Goal: Book appointment/travel/reservation

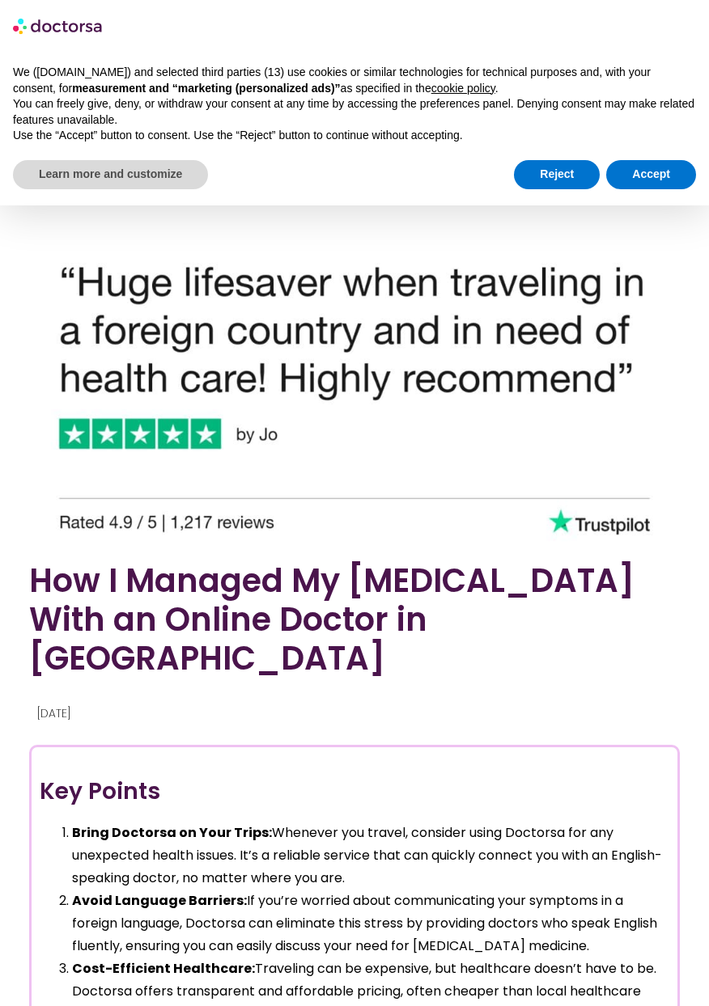
scroll to position [1093, 0]
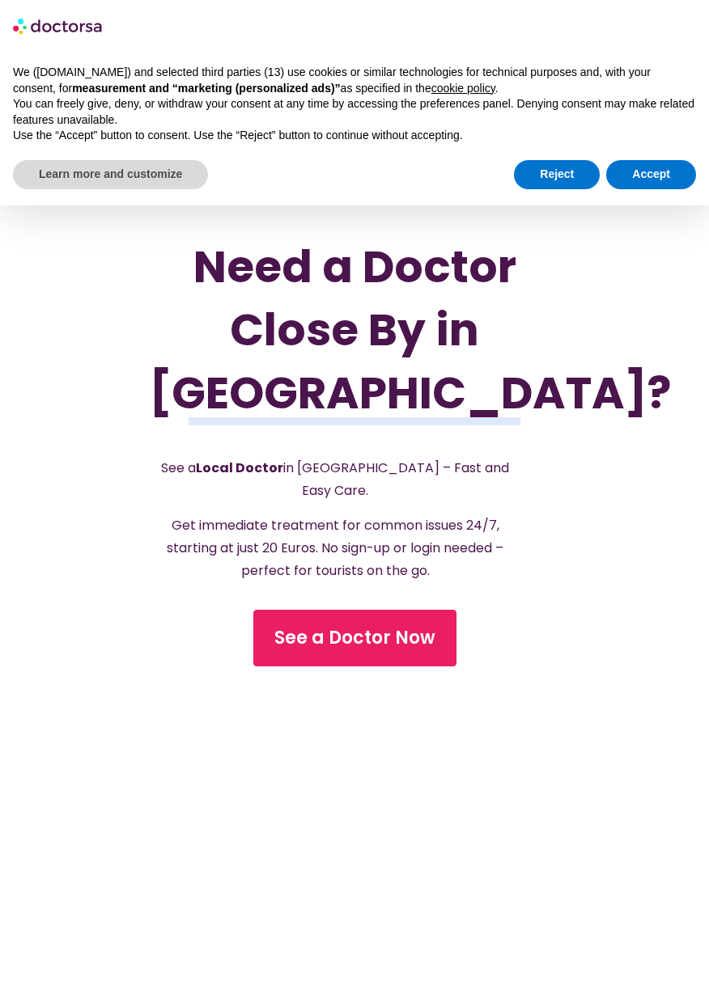
scroll to position [270, 0]
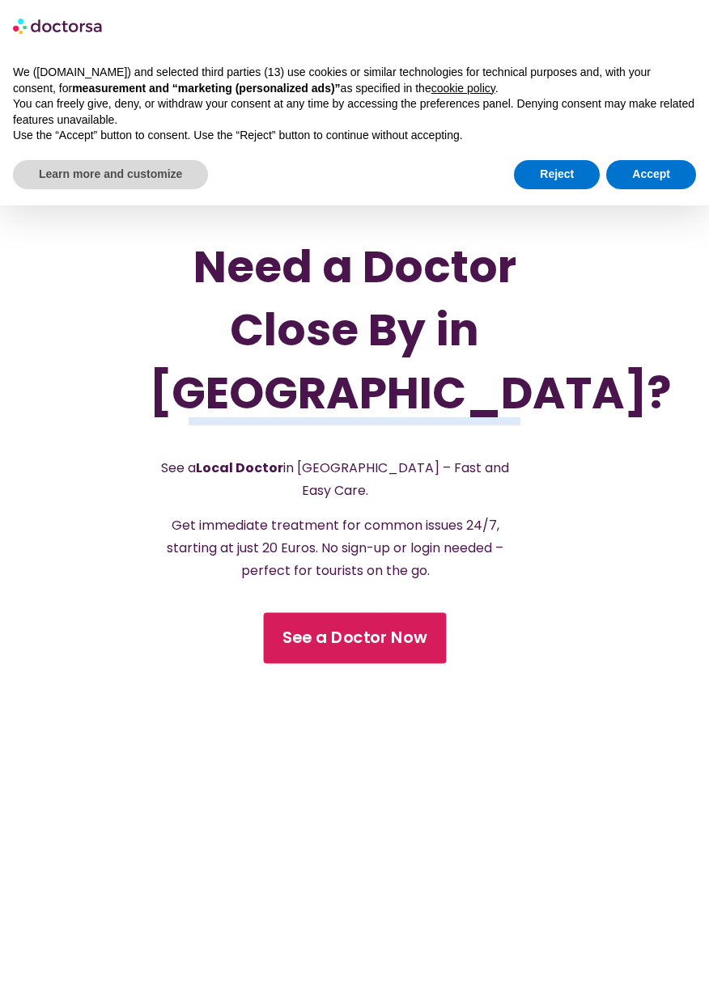
click at [405, 650] on span "See a Doctor Now" at bounding box center [354, 638] width 145 height 23
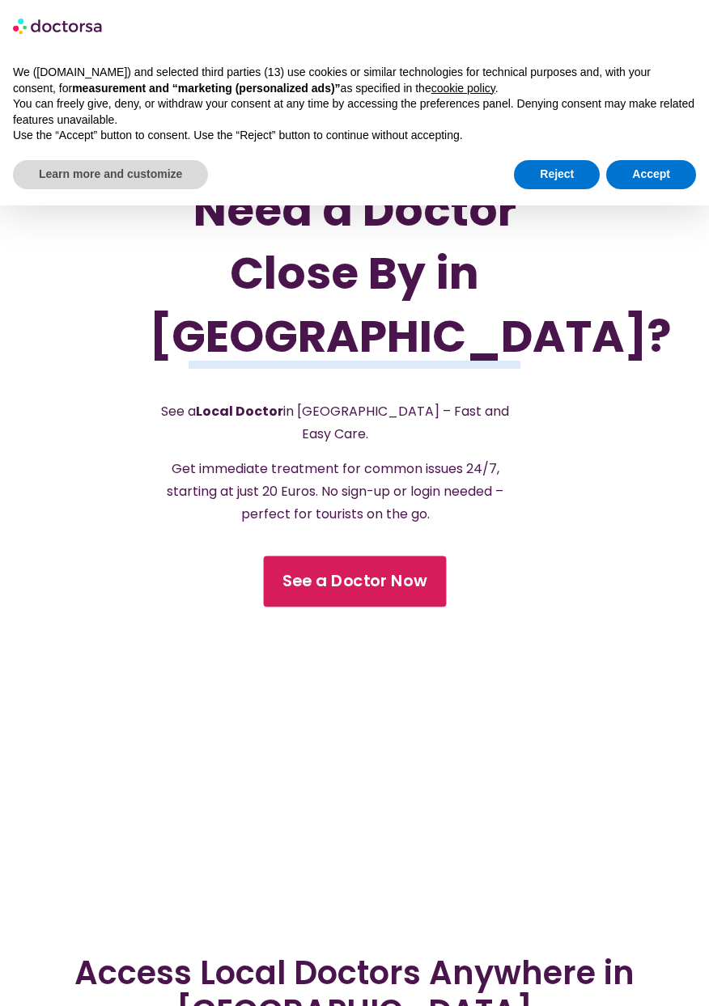
scroll to position [338, 0]
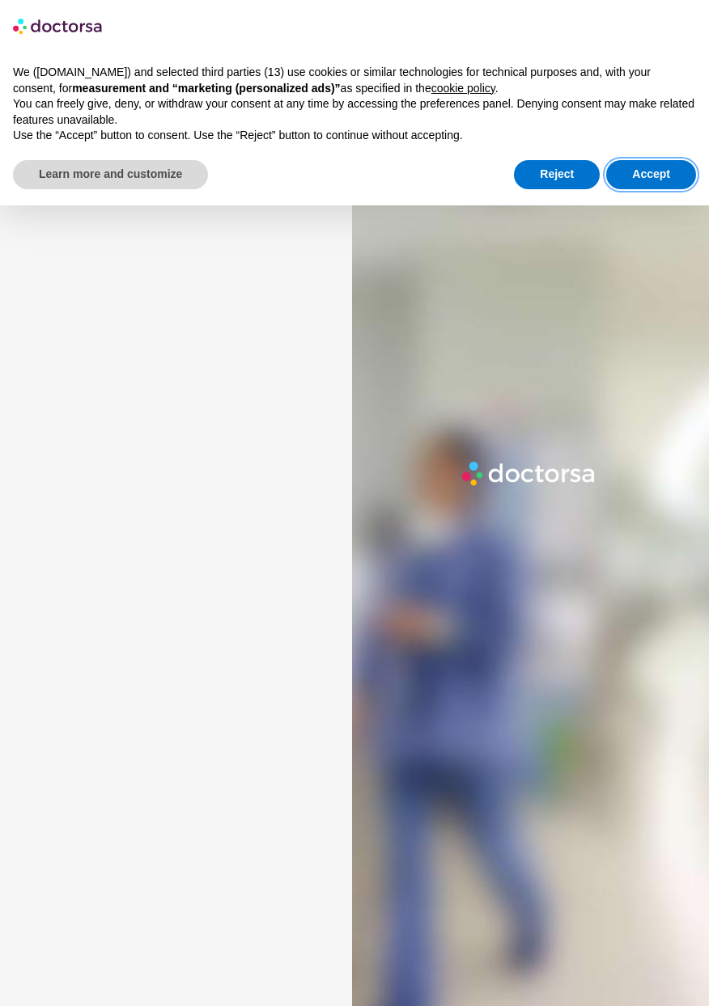
click at [667, 185] on button "Accept" at bounding box center [651, 174] width 90 height 29
click at [649, 205] on div "× We (doctorsa.com) and selected third parties (13) use cookies or similar tech…" at bounding box center [354, 103] width 709 height 206
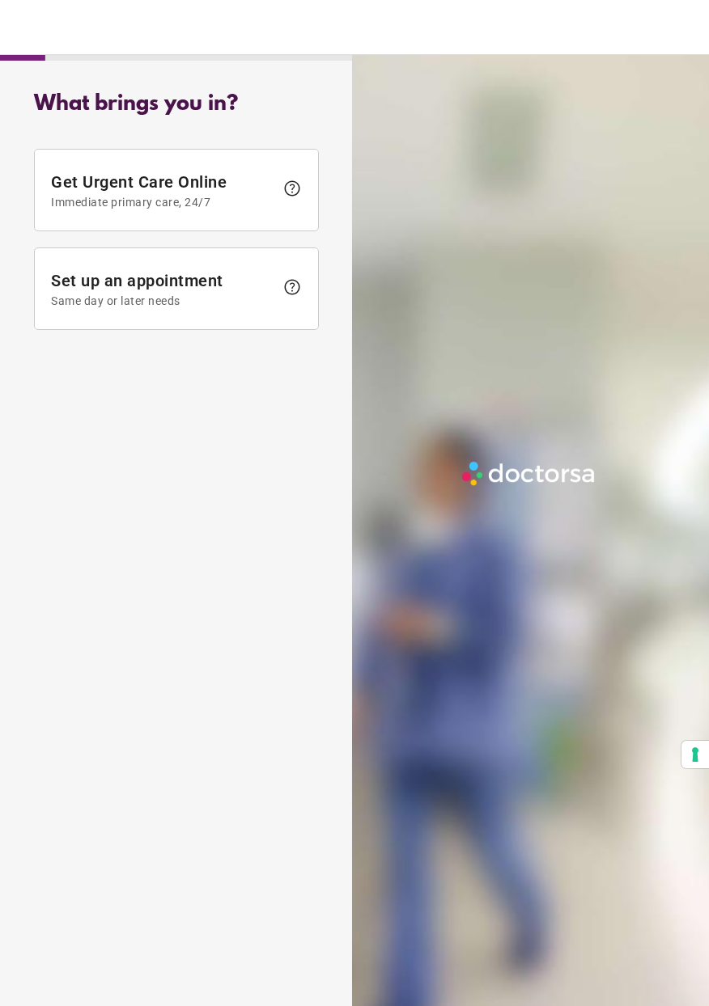
click at [658, 179] on div at bounding box center [533, 558] width 362 height 1006
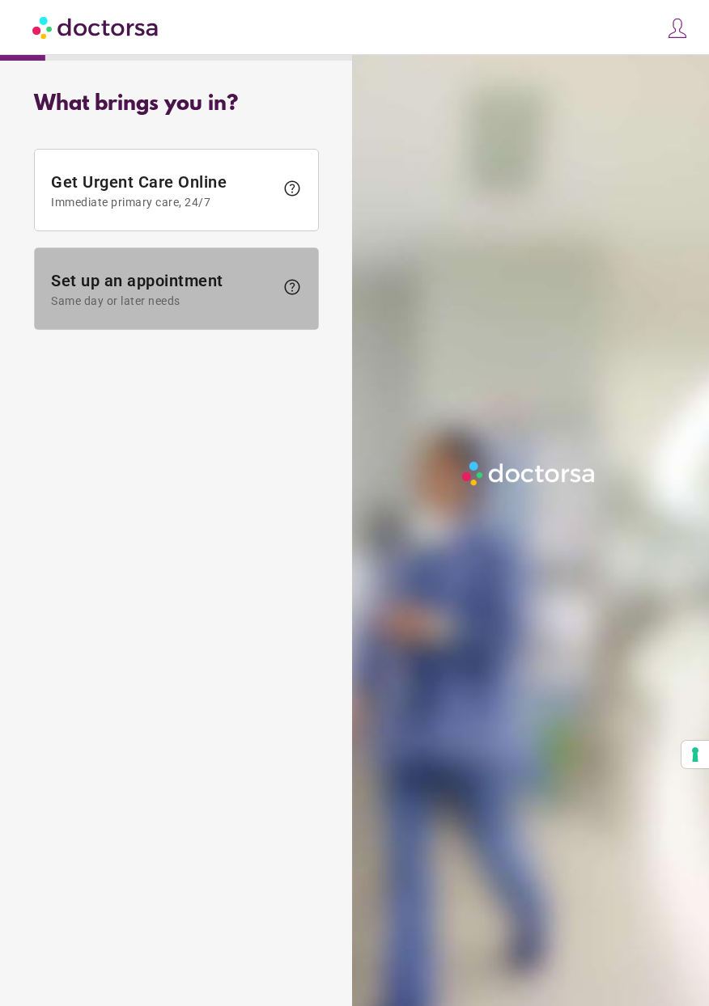
click at [100, 300] on span "Same day or later needs" at bounding box center [162, 300] width 223 height 13
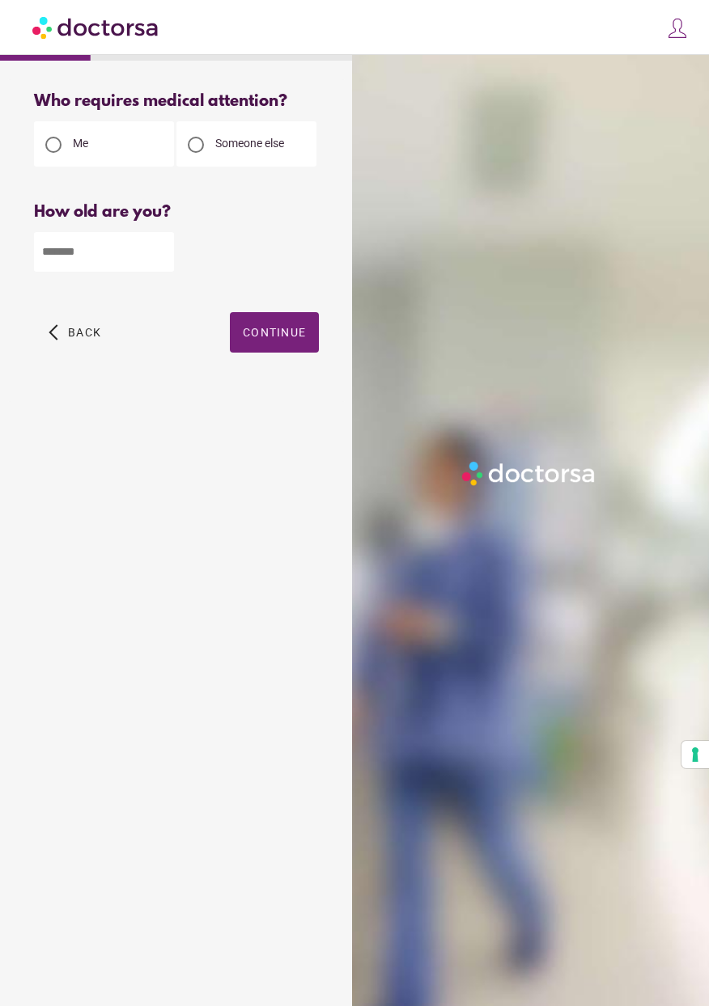
click at [125, 256] on input "number" at bounding box center [104, 252] width 140 height 40
type input "**"
click at [278, 345] on span "button" at bounding box center [274, 332] width 89 height 40
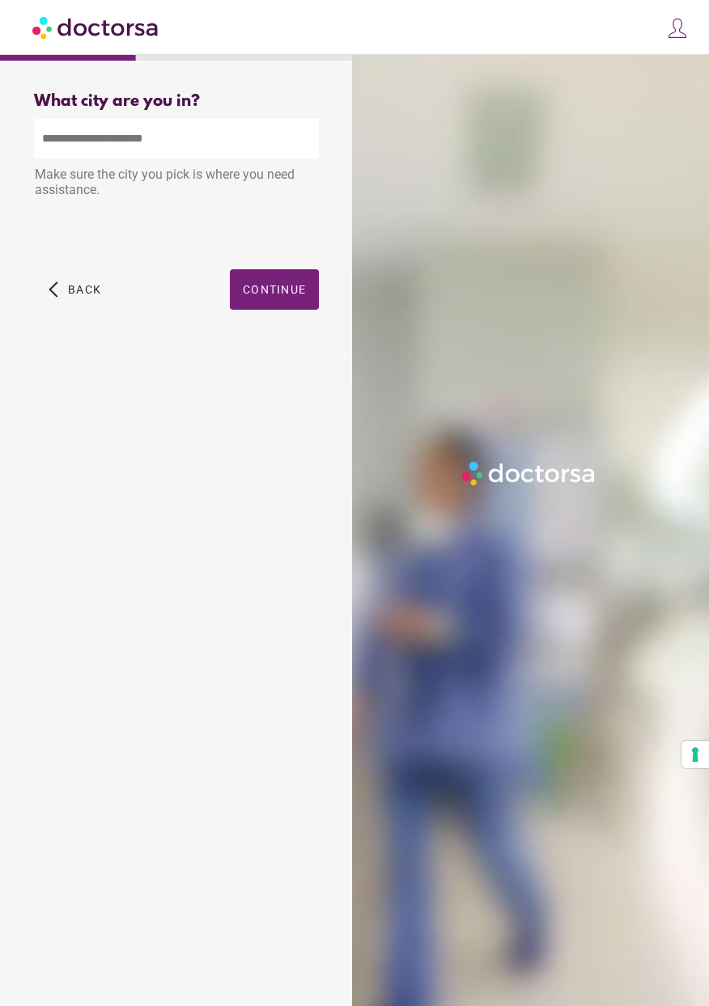
click at [197, 133] on input "text" at bounding box center [176, 139] width 285 height 40
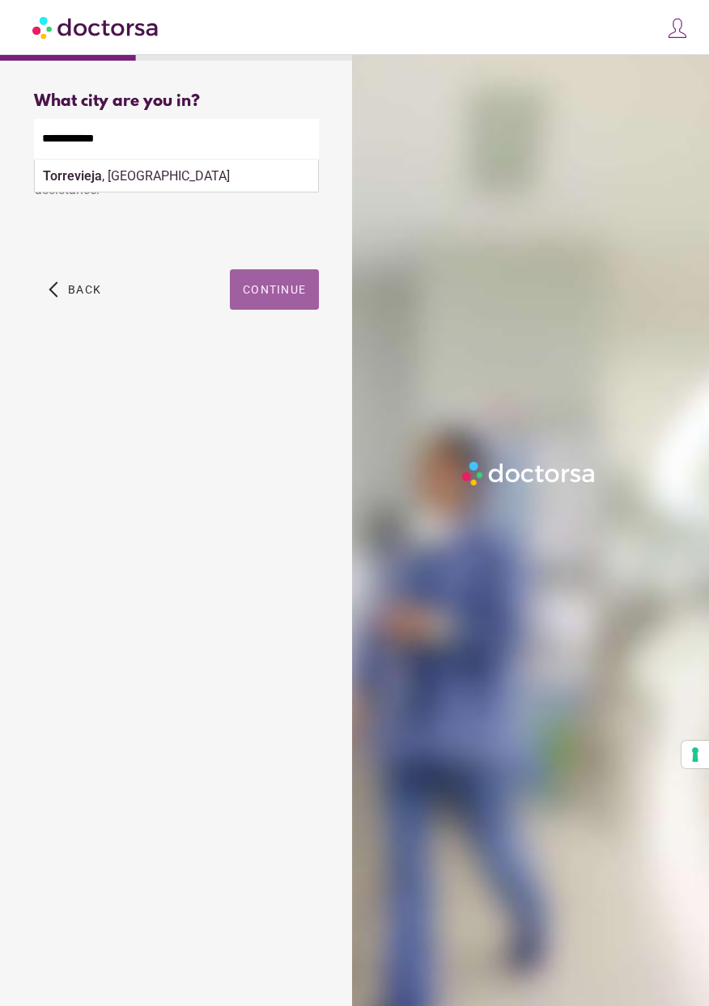
click at [283, 299] on span "button" at bounding box center [274, 289] width 89 height 40
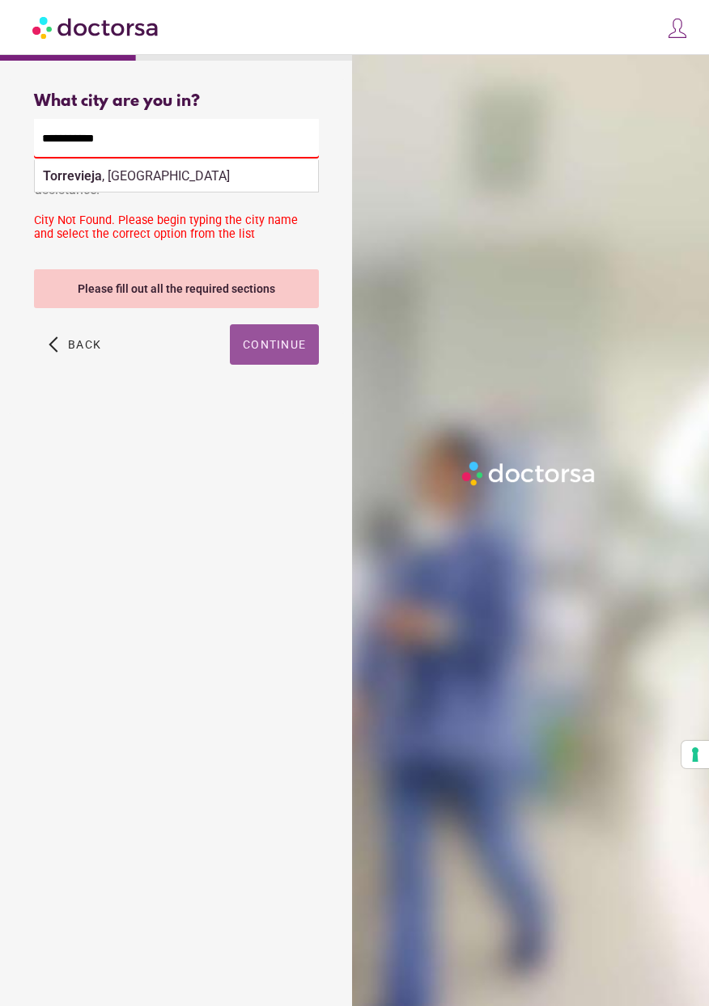
click at [264, 231] on div "City Not Found. Please begin typing the city name and select the correct option…" at bounding box center [176, 228] width 285 height 28
click at [105, 136] on input "**********" at bounding box center [176, 139] width 285 height 40
type input "*"
